Goal: Information Seeking & Learning: Learn about a topic

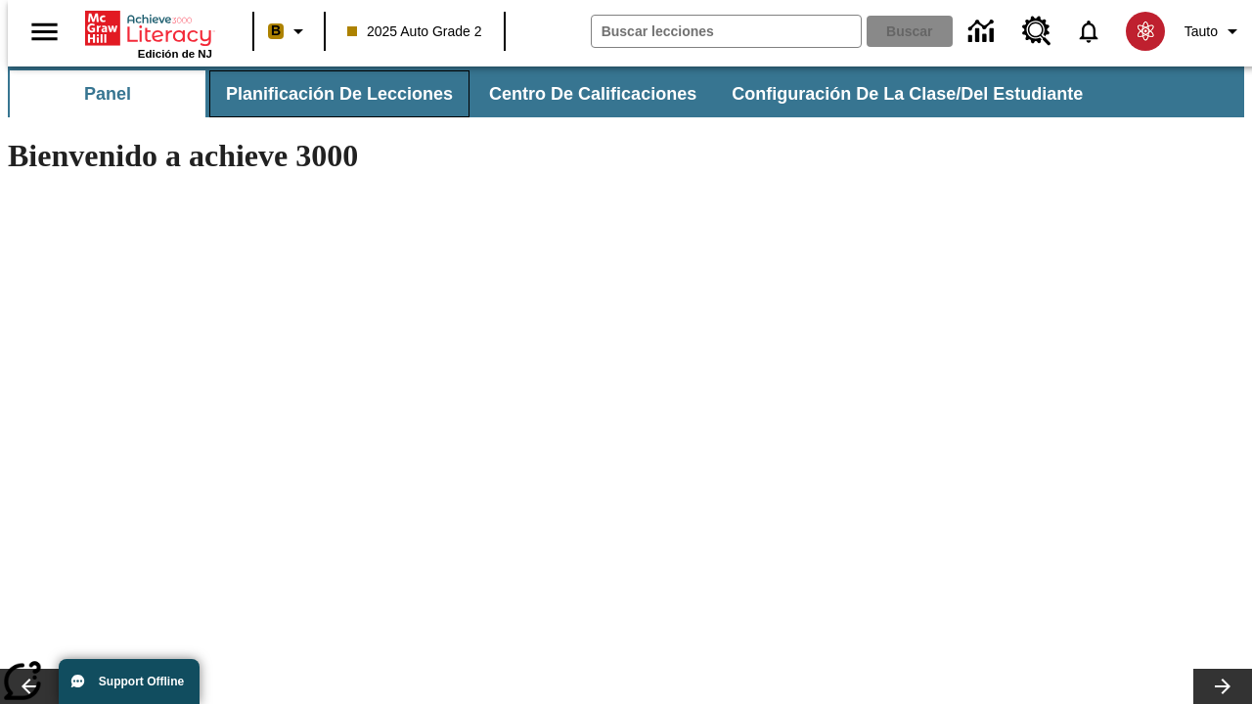
click at [328, 94] on span "Planificación de lecciones" at bounding box center [339, 94] width 227 height 23
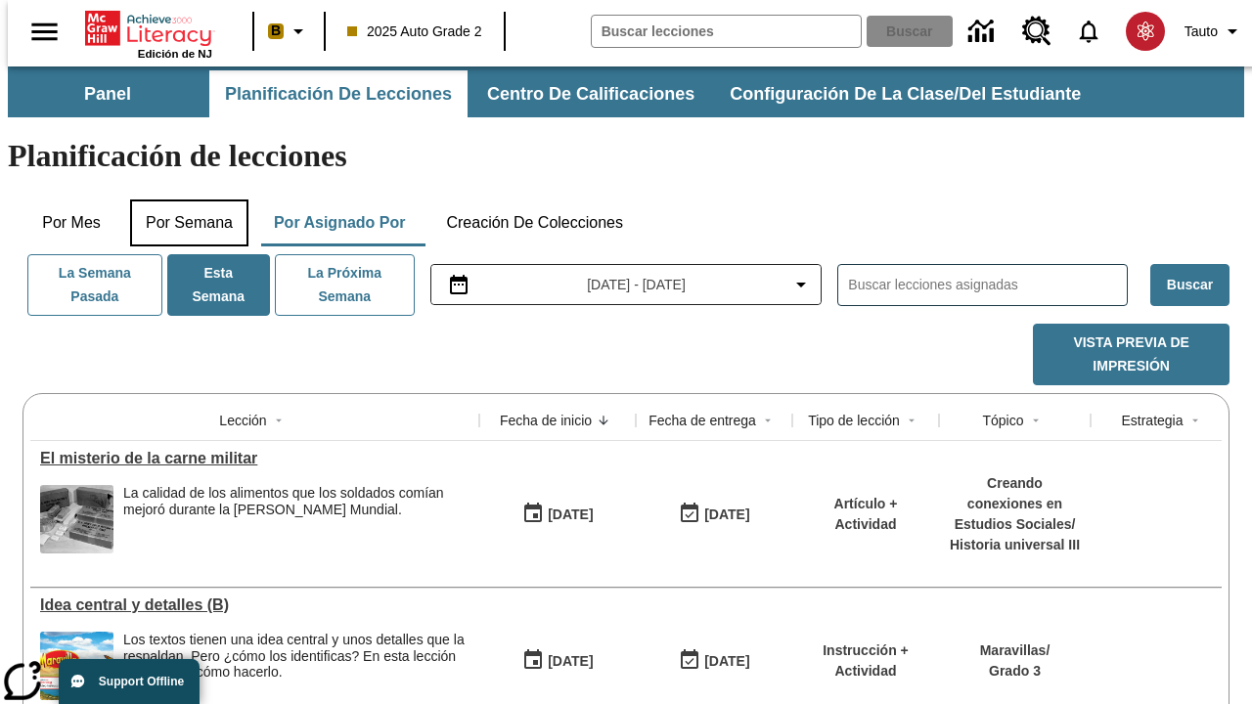
click at [183, 200] on button "Por semana" at bounding box center [189, 223] width 118 height 47
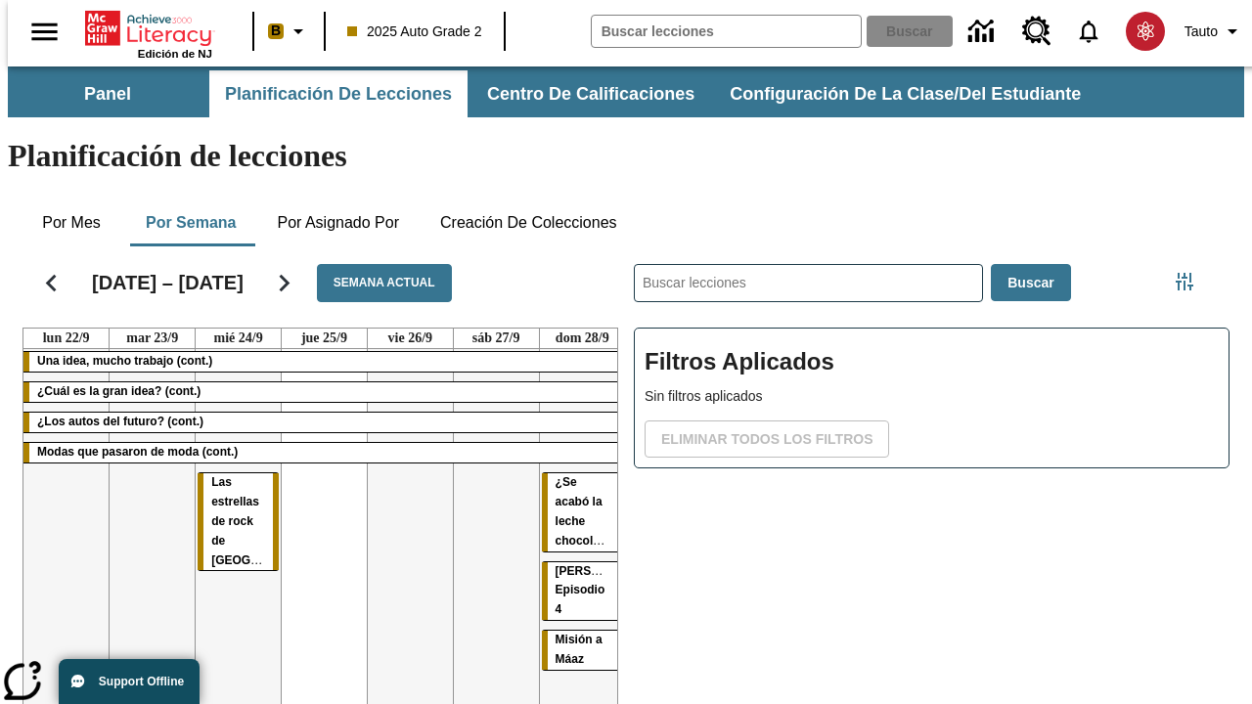
scroll to position [0, 7]
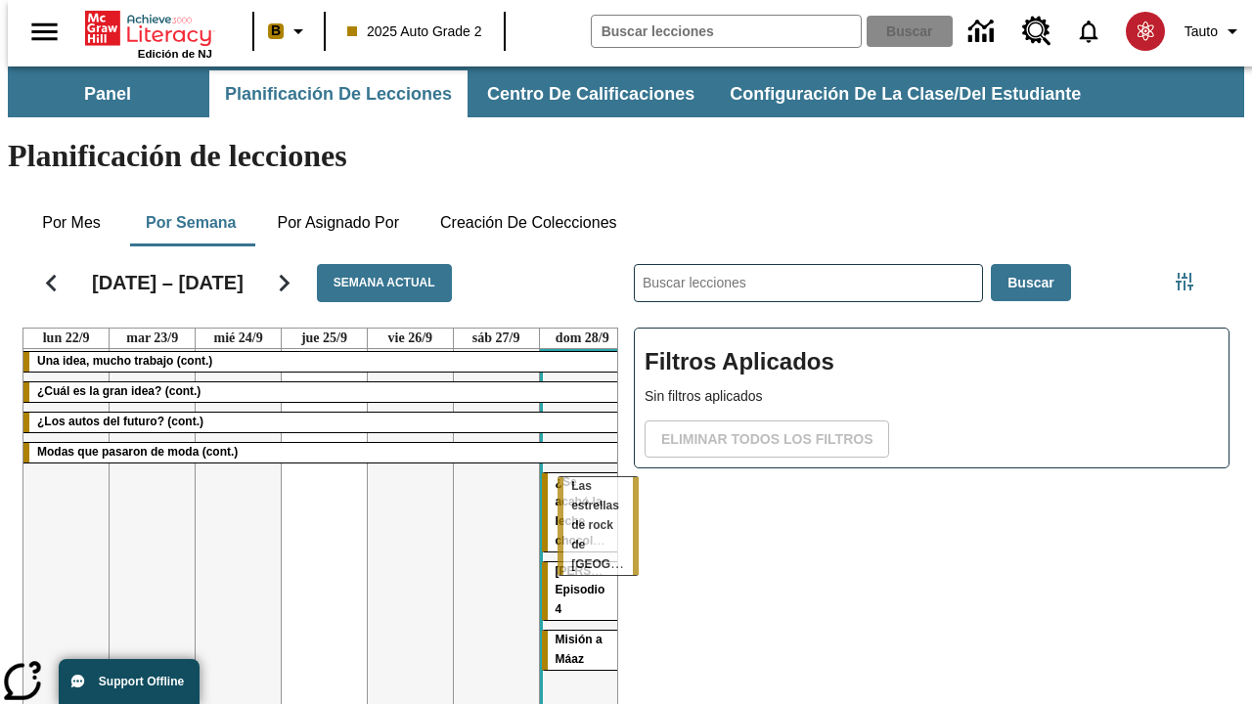
click at [574, 486] on tr "Una idea, mucho trabajo (cont.) ¿Cuál es la gran idea? (cont.) ¿Los autos del f…" at bounding box center [324, 560] width 602 height 422
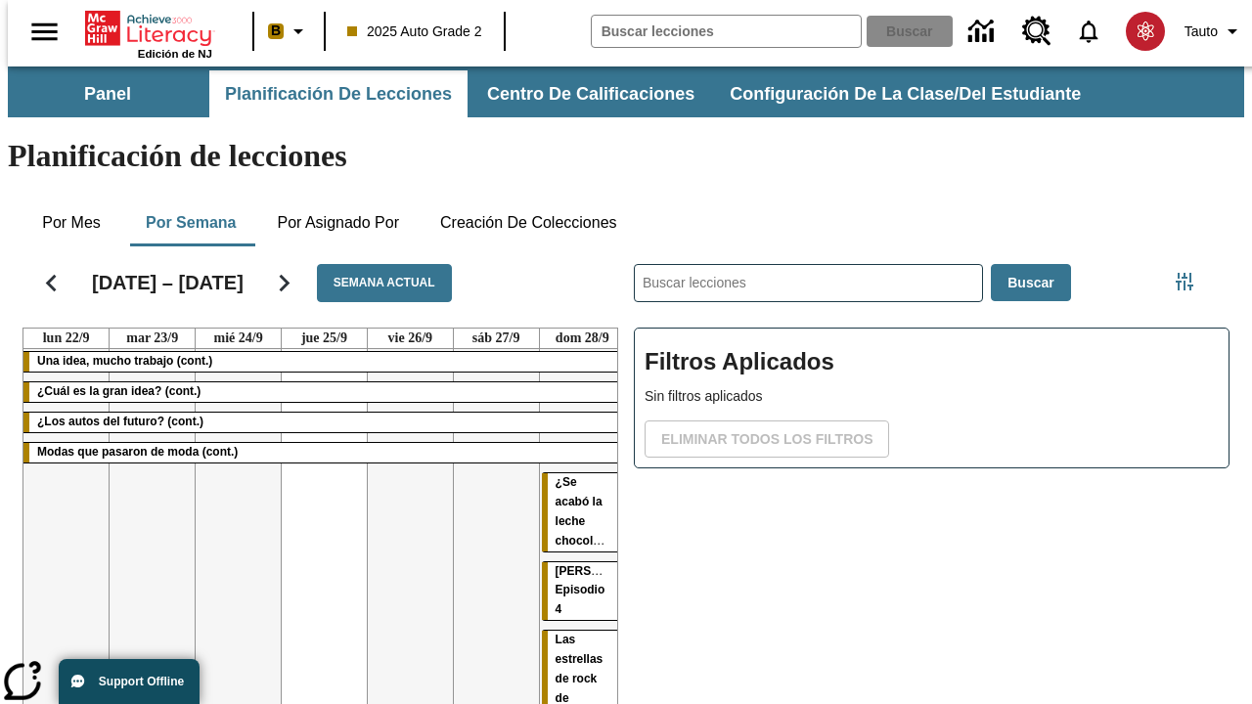
click at [556, 633] on span "Las estrellas de rock de [GEOGRAPHIC_DATA]" at bounding box center [618, 679] width 125 height 92
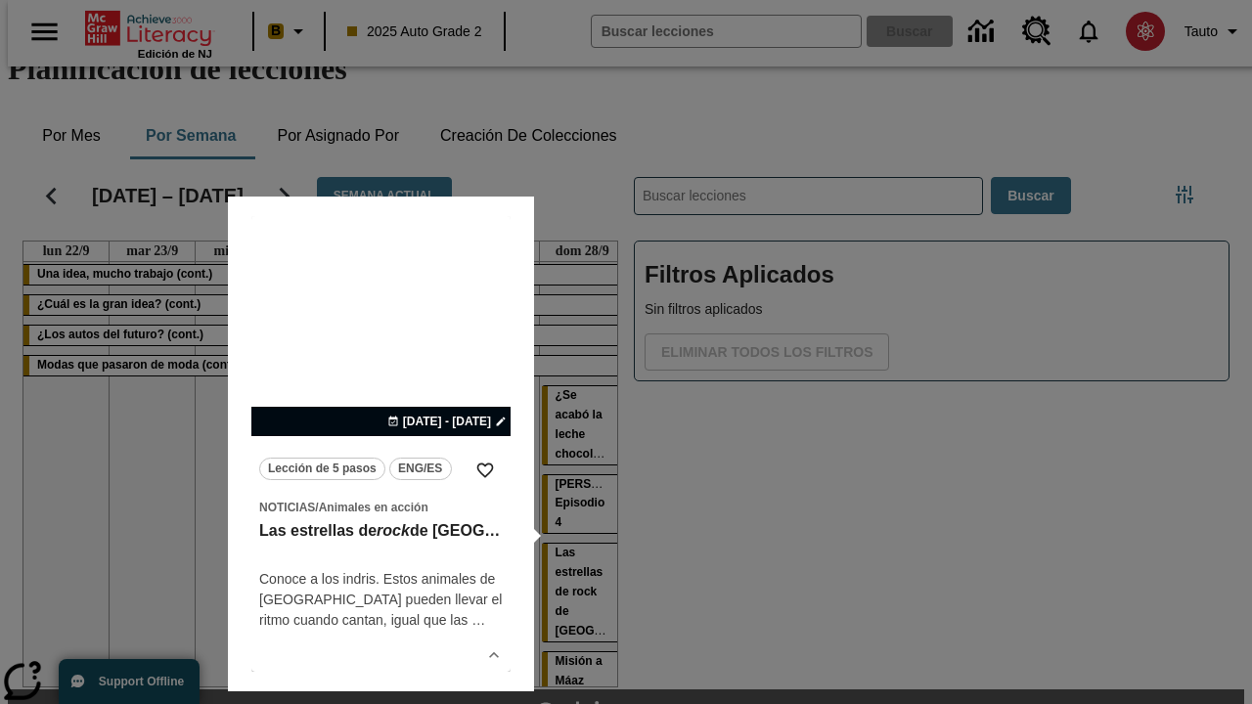
scroll to position [0, 7]
